Goal: Obtain resource: Obtain resource

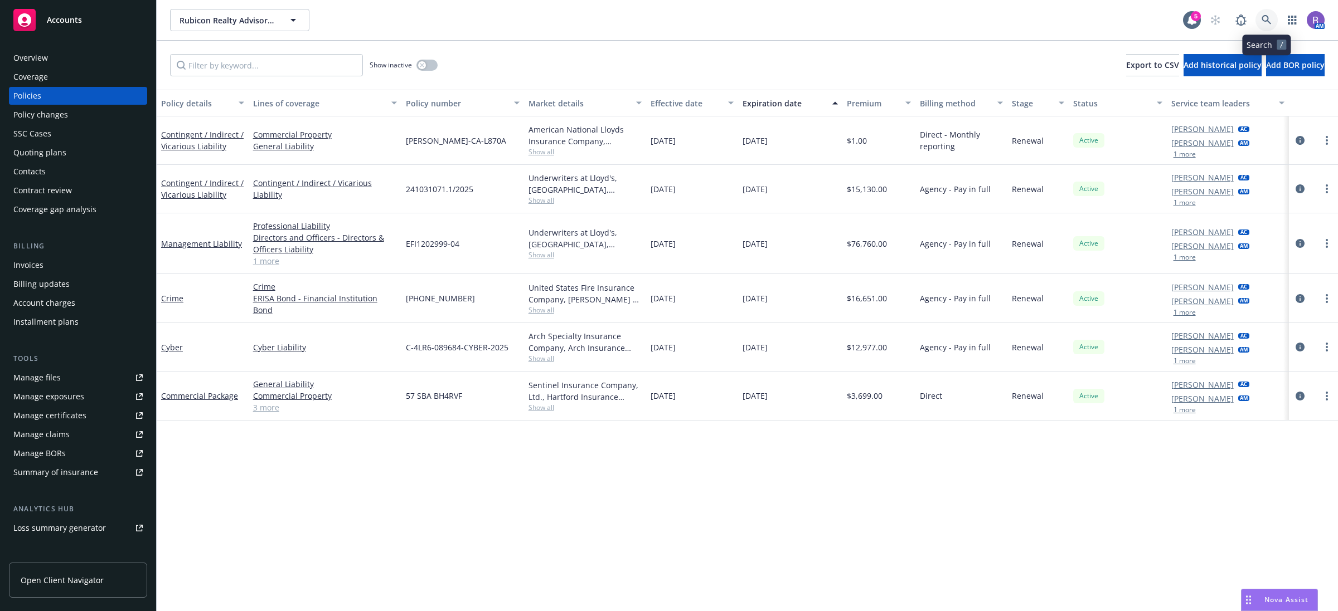
click at [1274, 23] on link at bounding box center [1266, 20] width 22 height 22
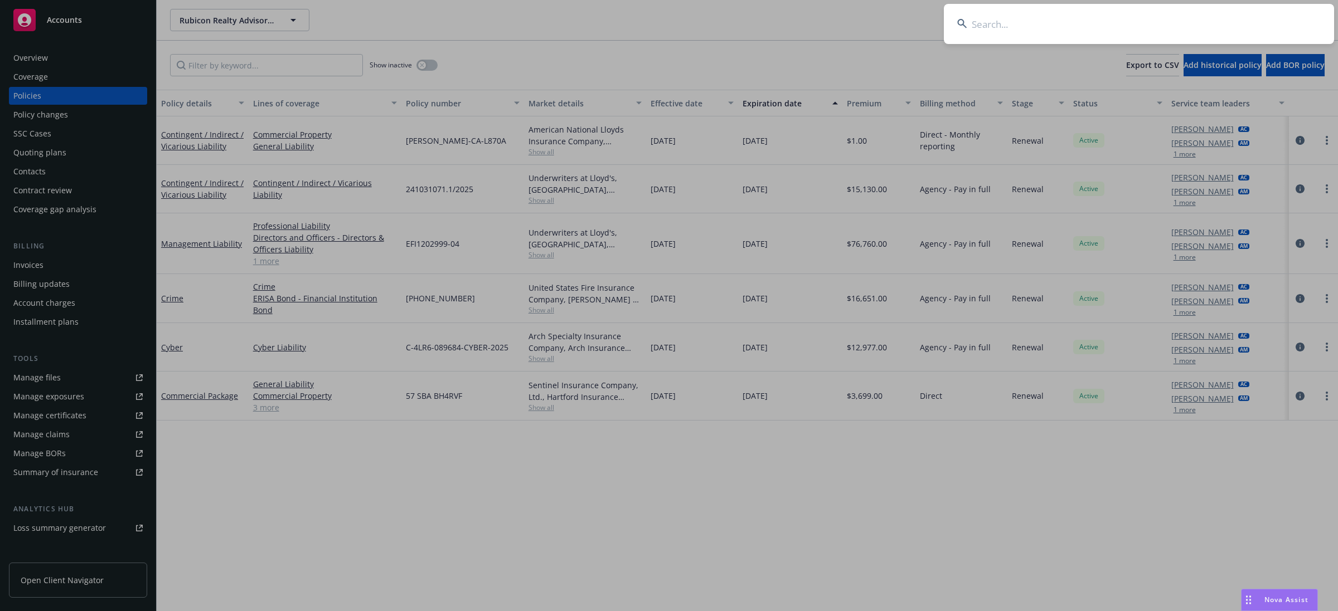
click at [1246, 24] on input at bounding box center [1139, 24] width 390 height 40
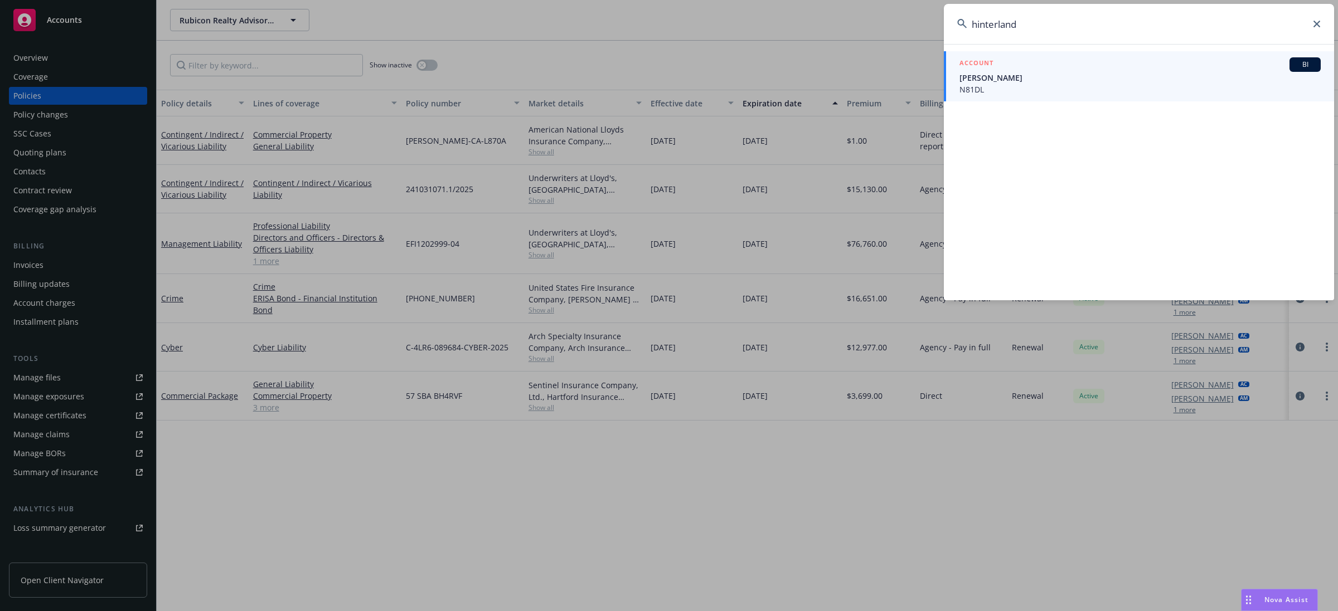
click at [1049, 26] on input "hinterland" at bounding box center [1139, 24] width 390 height 40
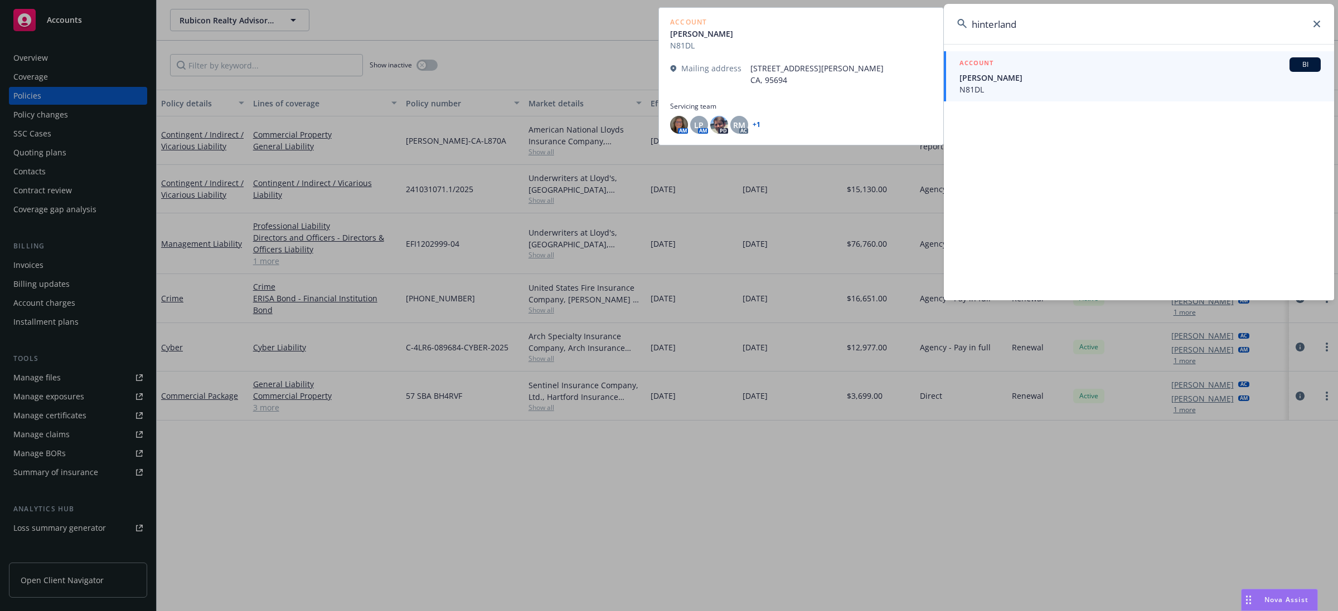
click at [1049, 26] on input "hinterland" at bounding box center [1139, 24] width 390 height 40
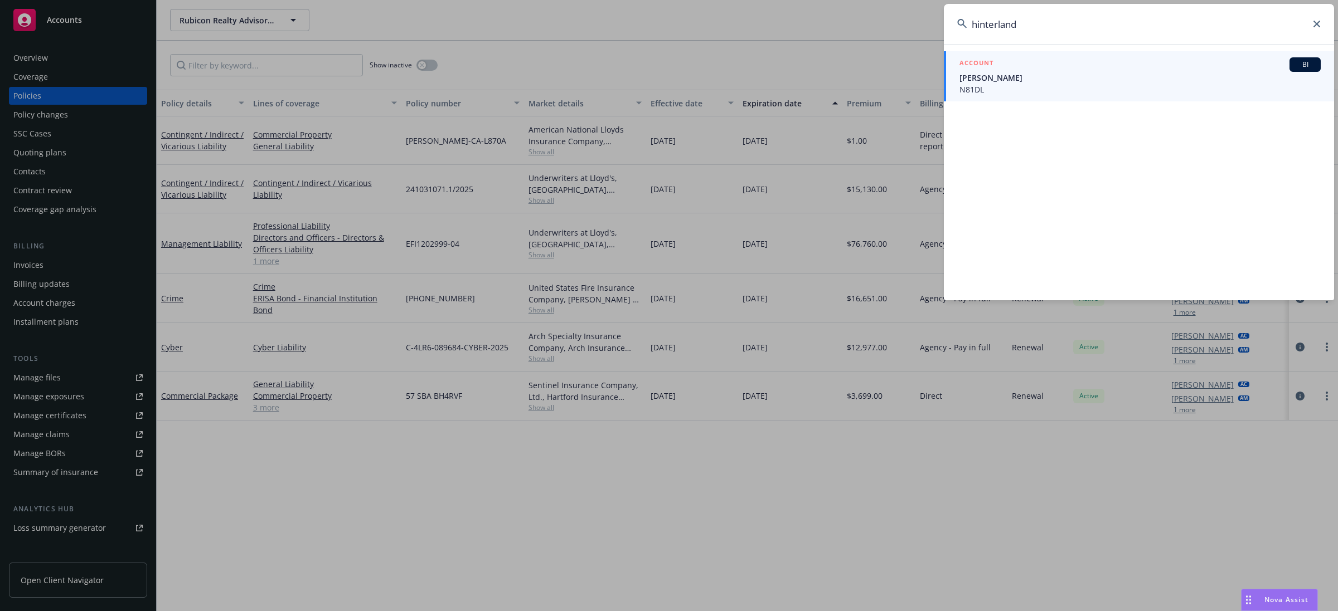
click at [1049, 26] on input "hinterland" at bounding box center [1139, 24] width 390 height 40
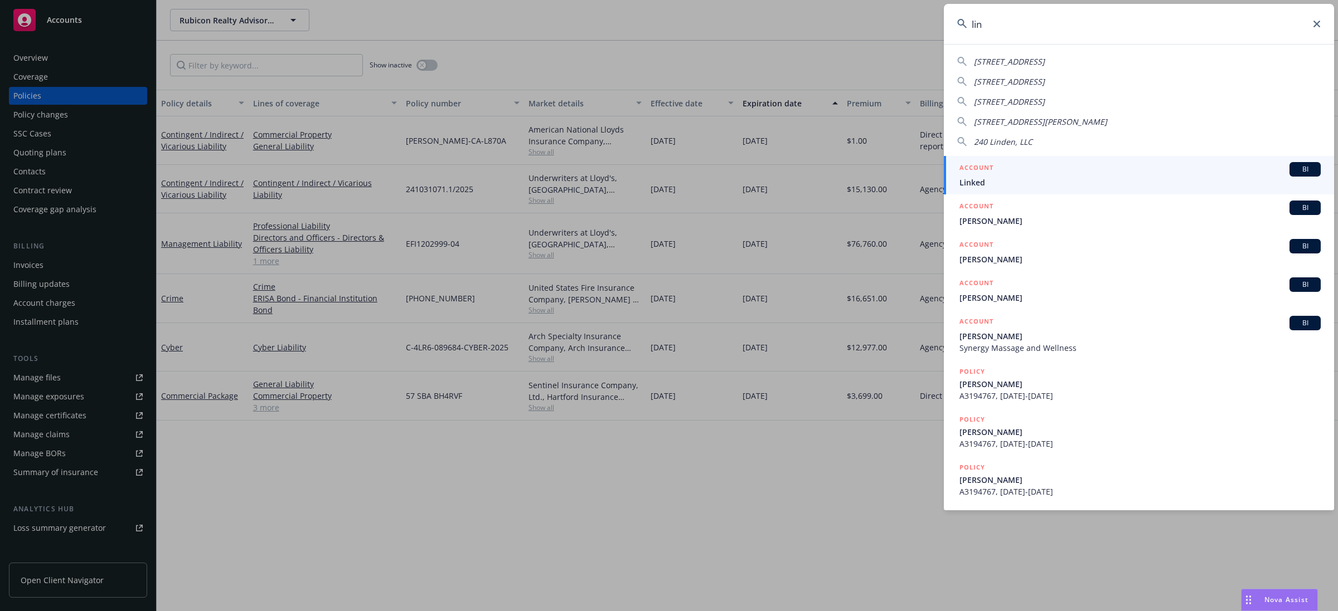
click at [1049, 26] on input "lin" at bounding box center [1139, 24] width 390 height 40
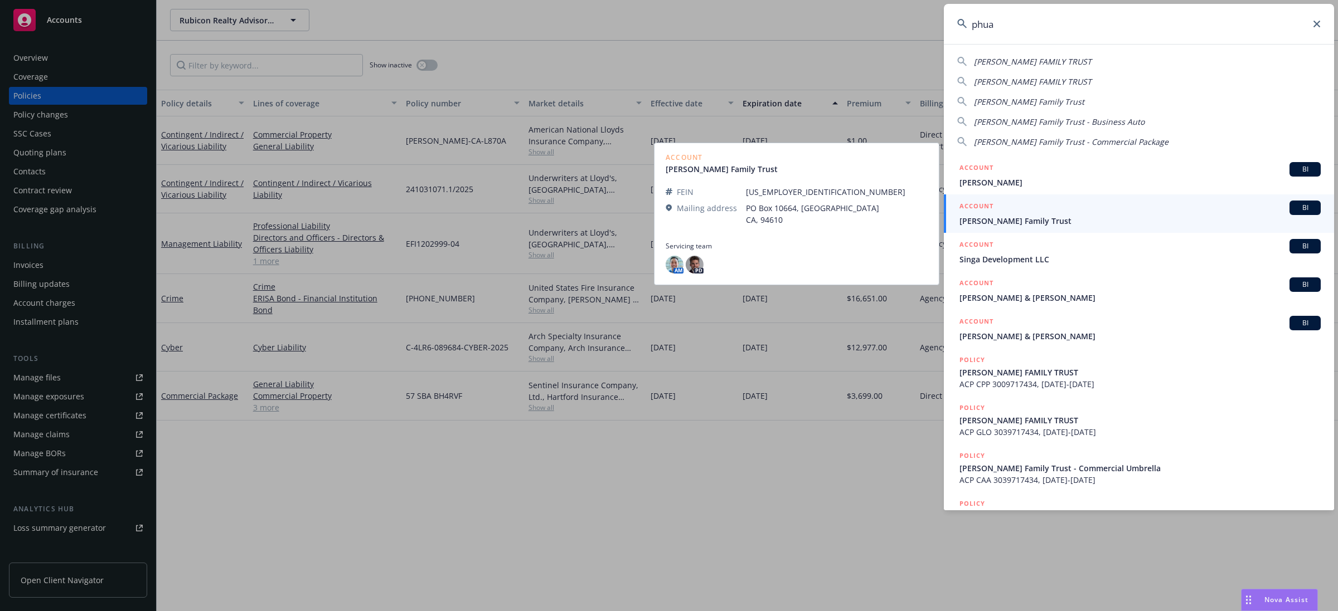
type input "phua"
click at [1000, 225] on span "[PERSON_NAME] Family Trust" at bounding box center [1139, 221] width 361 height 12
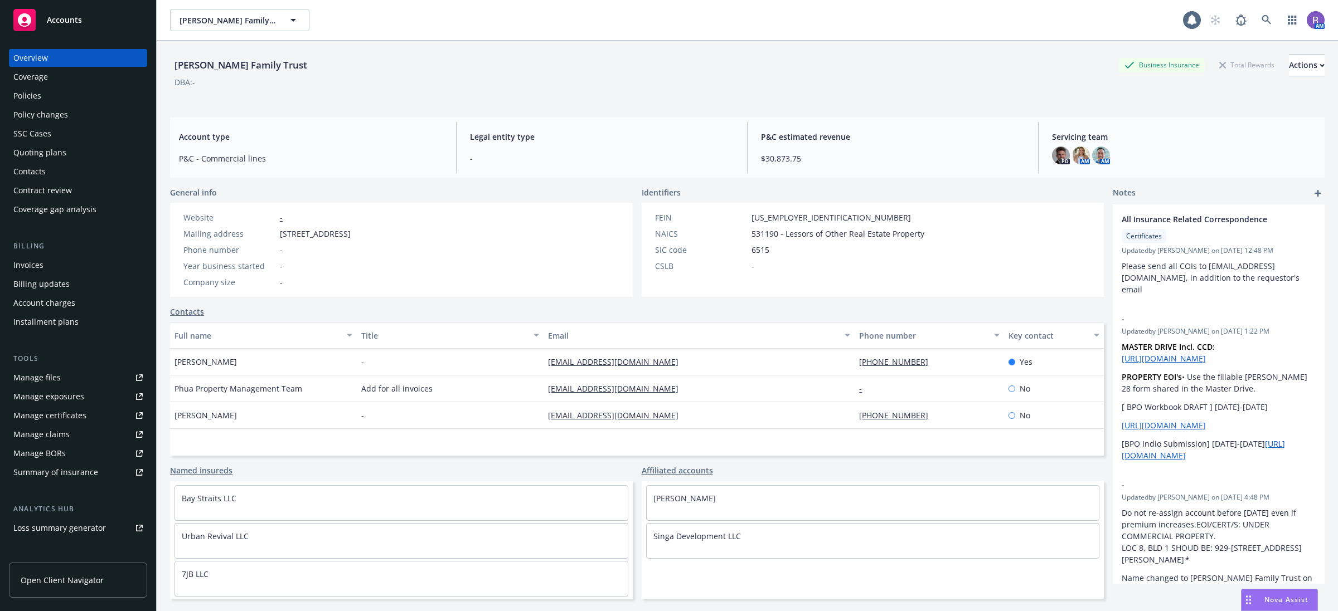
click at [39, 270] on div "Invoices" at bounding box center [28, 265] width 30 height 18
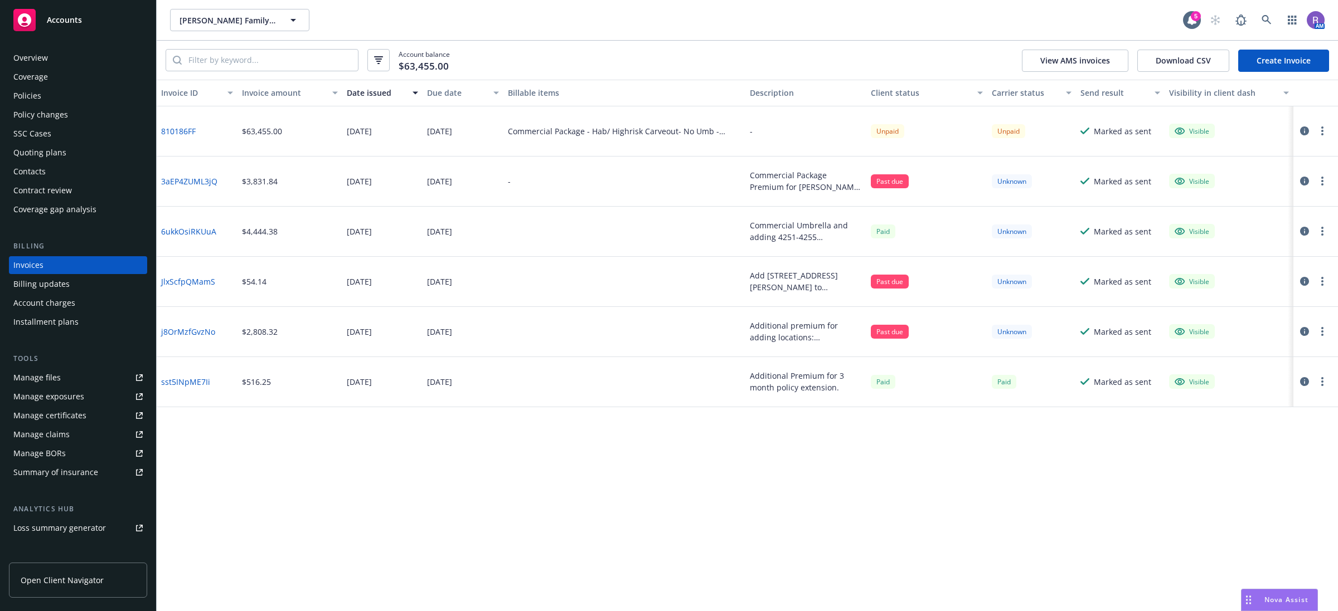
drag, startPoint x: 342, startPoint y: 131, endPoint x: 475, endPoint y: 124, distance: 133.4
click at [475, 124] on div "810186FF $63,455.00 06/17/2025 07/01/2025 Commercial Package - Hab/ Highrisk Ca…" at bounding box center [747, 131] width 1181 height 50
click at [452, 129] on div "07/01/2025" at bounding box center [439, 131] width 25 height 12
click at [764, 506] on div "Invoice ID Invoice amount Date issued Due date Billable items Description Clien…" at bounding box center [747, 346] width 1181 height 532
drag, startPoint x: 349, startPoint y: 134, endPoint x: 394, endPoint y: 132, distance: 44.6
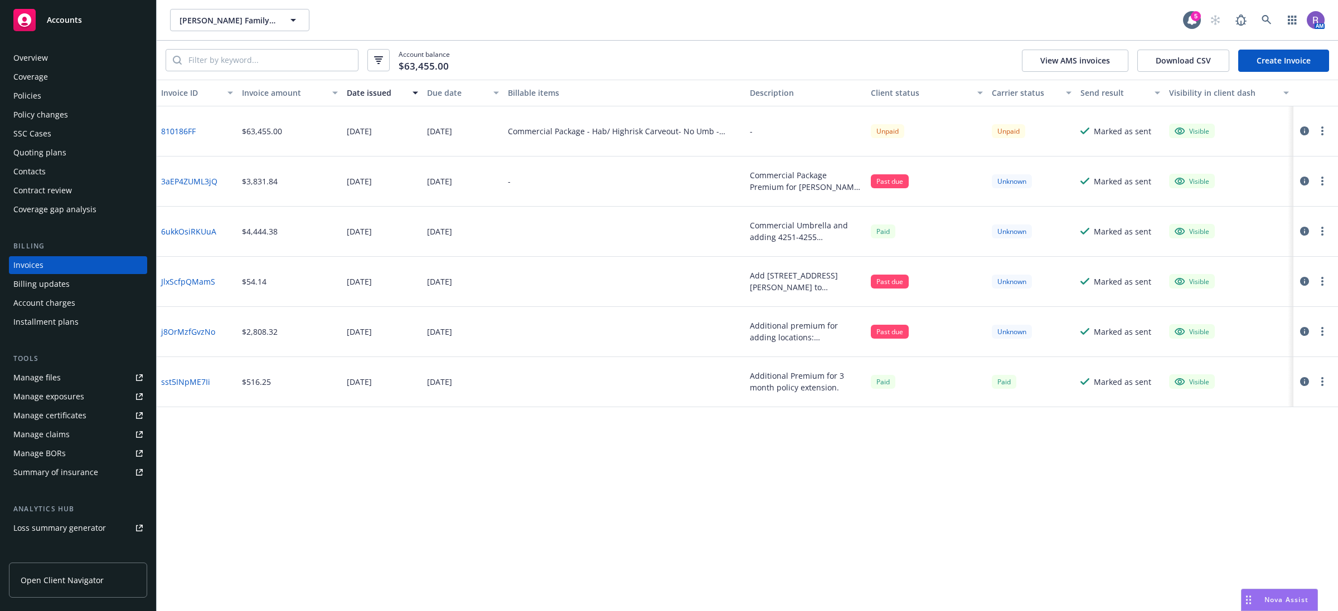
click at [372, 133] on div "06/17/2025" at bounding box center [359, 131] width 25 height 12
drag, startPoint x: 464, startPoint y: 126, endPoint x: 483, endPoint y: 126, distance: 18.4
click at [452, 126] on div "07/01/2025" at bounding box center [439, 131] width 25 height 12
drag, startPoint x: 354, startPoint y: 130, endPoint x: 385, endPoint y: 130, distance: 31.2
click at [372, 130] on div "06/17/2025" at bounding box center [359, 131] width 25 height 12
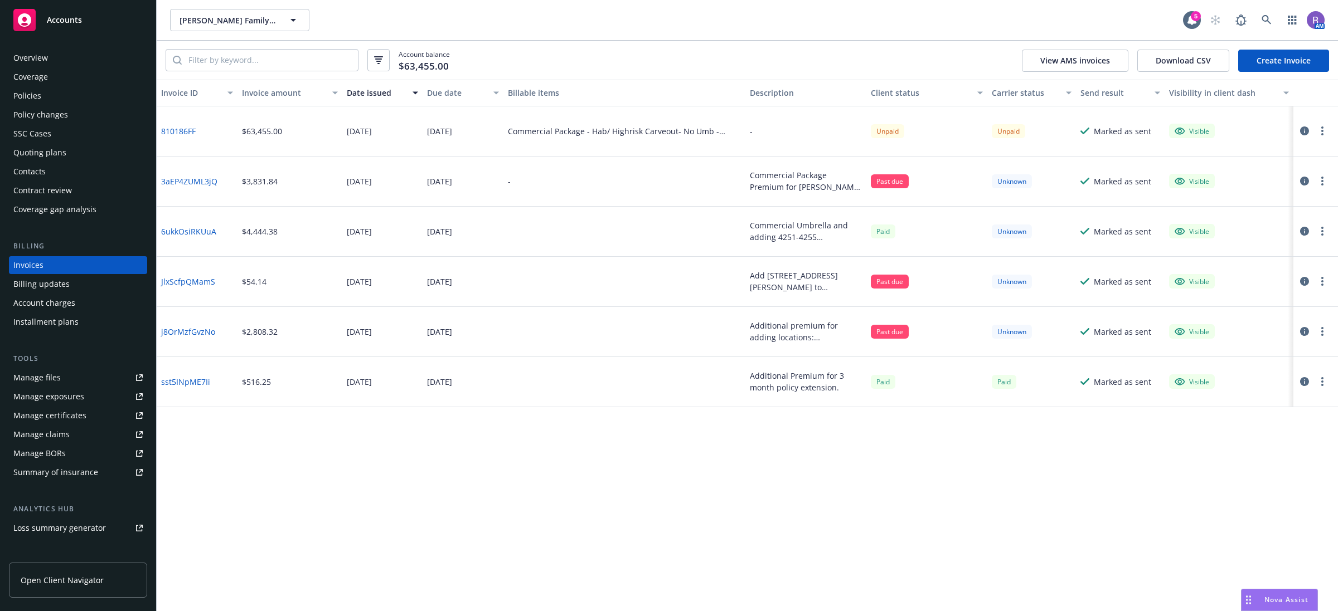
click at [435, 125] on div "07/01/2025" at bounding box center [439, 131] width 25 height 12
click at [637, 532] on div "Invoice ID Invoice amount Date issued Due date Billable items Description Clien…" at bounding box center [747, 346] width 1181 height 532
drag, startPoint x: 499, startPoint y: 503, endPoint x: 242, endPoint y: 195, distance: 400.9
click at [499, 503] on div "Invoice ID Invoice amount Date issued Due date Billable items Description Clien…" at bounding box center [747, 346] width 1181 height 532
click at [68, 56] on div "Overview" at bounding box center [77, 58] width 129 height 18
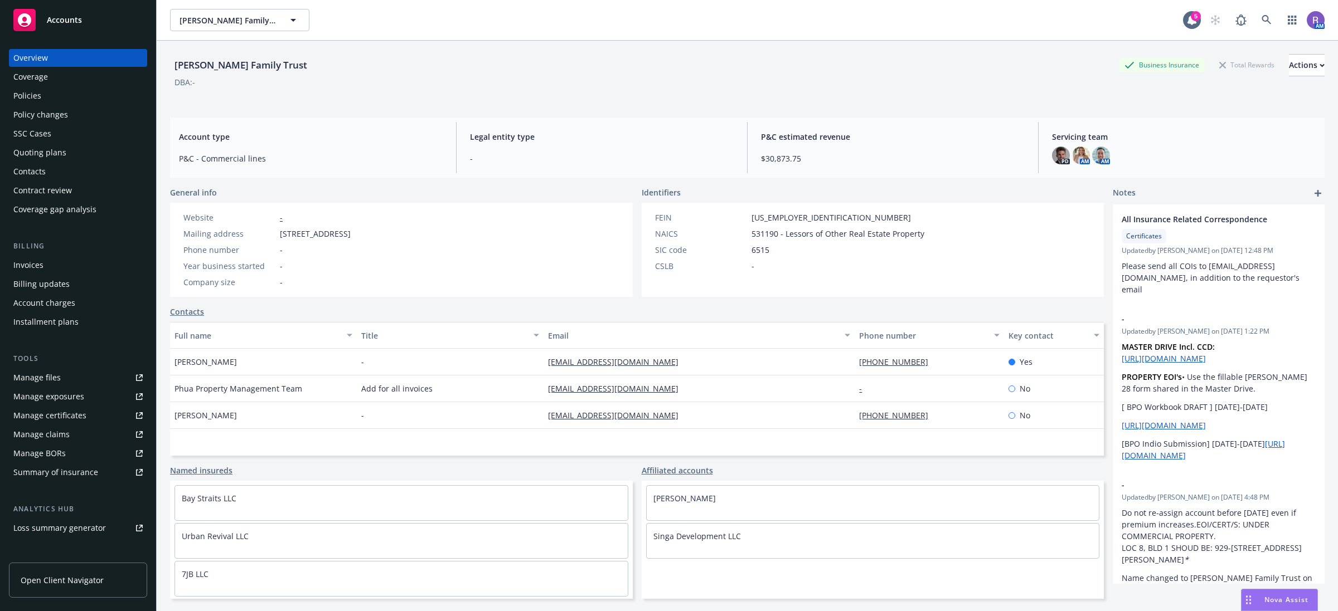
click at [687, 98] on div "Phua-Lee Family Trust Business Insurance Total Rewards Actions DBA: -" at bounding box center [747, 77] width 1154 height 46
click at [871, 81] on div "DBA: -" at bounding box center [747, 82] width 1154 height 12
click at [69, 270] on div "Invoices" at bounding box center [77, 265] width 129 height 18
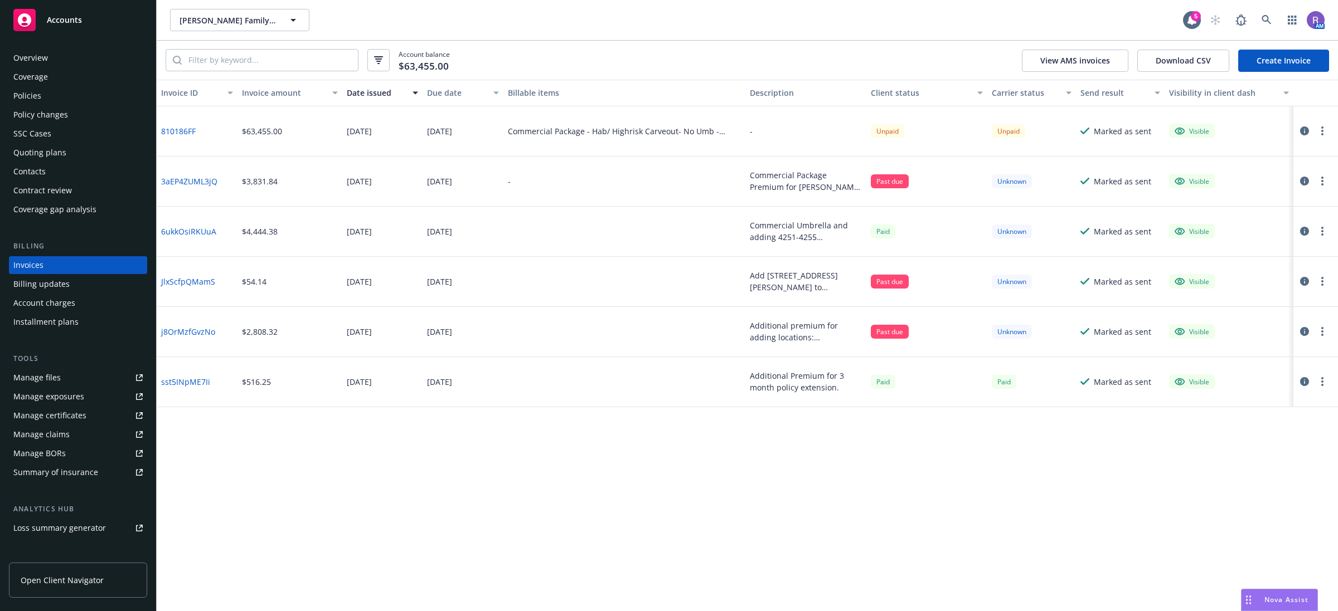
click at [559, 134] on div "Commercial Package - Hab/ Highrisk Carveout- No Umb - GLCA02065" at bounding box center [624, 131] width 233 height 12
click at [717, 132] on div "Commercial Package - Hab/ Highrisk Carveout- No Umb - GLCA02065" at bounding box center [624, 131] width 233 height 12
click at [739, 516] on div "Invoice ID Invoice amount Date issued Due date Billable items Description Clien…" at bounding box center [747, 346] width 1181 height 532
click at [77, 374] on link "Manage files" at bounding box center [78, 378] width 138 height 18
